Goal: Task Accomplishment & Management: Use online tool/utility

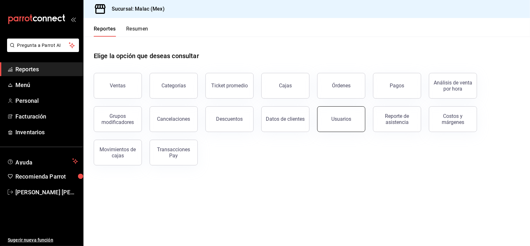
click at [346, 119] on div "Usuarios" at bounding box center [342, 119] width 20 height 6
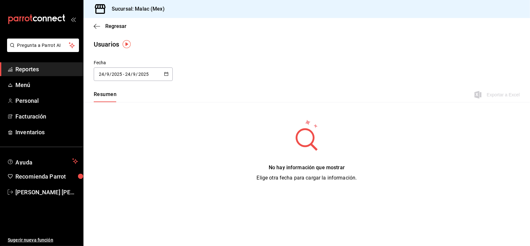
click at [166, 76] on div at bounding box center [166, 74] width 4 height 5
click at [132, 137] on li "Mes actual" at bounding box center [124, 138] width 61 height 14
type input "[DATE]"
type input "1"
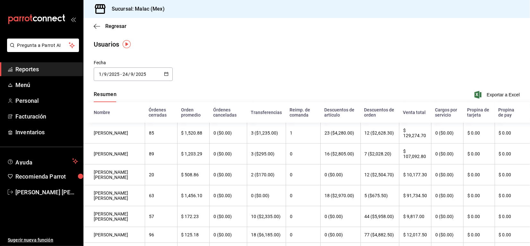
click at [404, 113] on th "Venta total" at bounding box center [415, 112] width 32 height 21
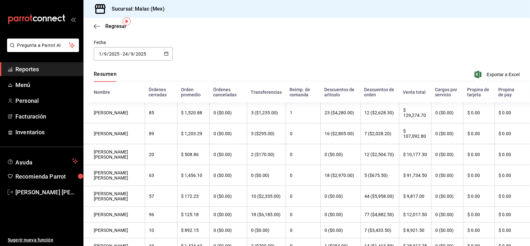
scroll to position [23, 0]
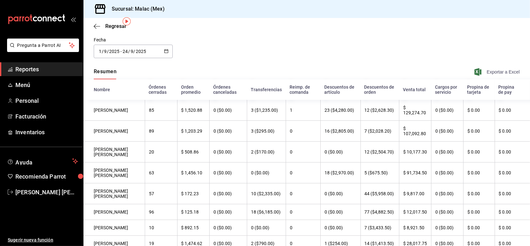
click at [494, 72] on span "Exportar a Excel" at bounding box center [498, 72] width 44 height 8
